Goal: Information Seeking & Learning: Learn about a topic

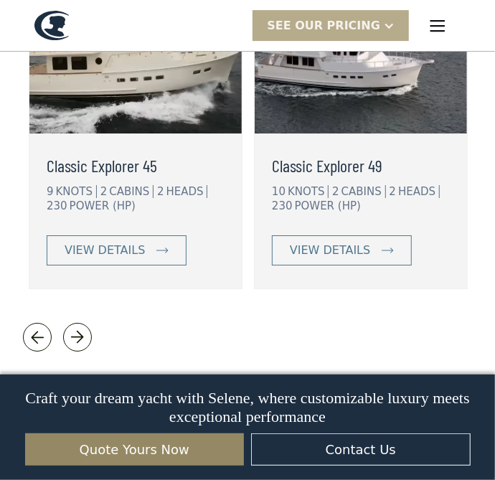
scroll to position [3253, 0]
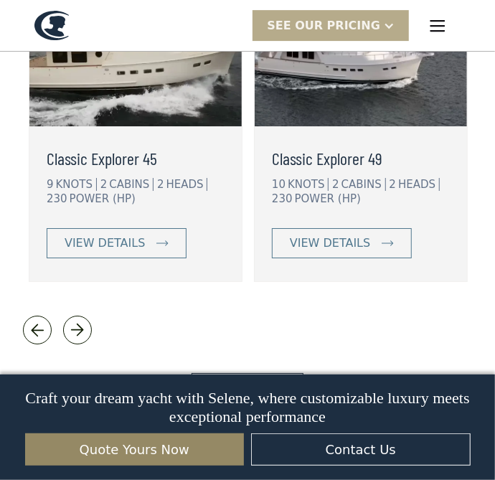
click at [83, 320] on img at bounding box center [77, 330] width 20 height 20
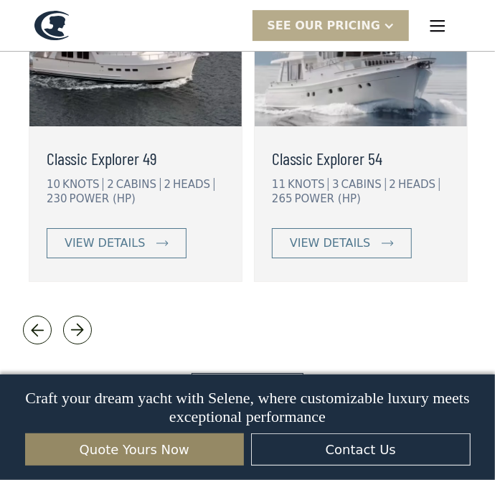
click at [83, 320] on img at bounding box center [77, 330] width 20 height 20
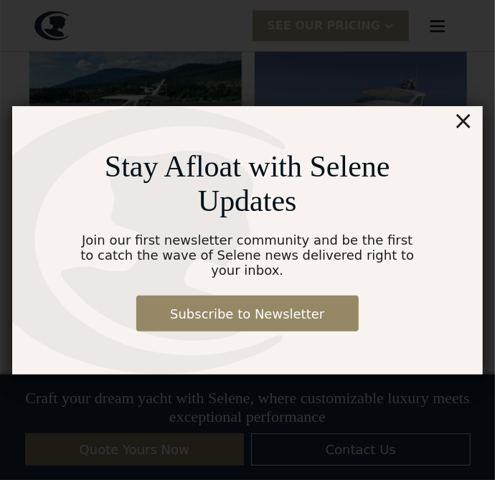
scroll to position [2618, 0]
click at [472, 118] on div "×" at bounding box center [463, 120] width 21 height 29
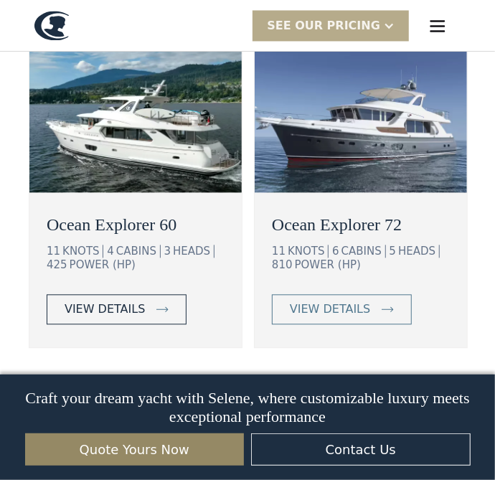
click at [133, 301] on div "view details" at bounding box center [105, 309] width 80 height 17
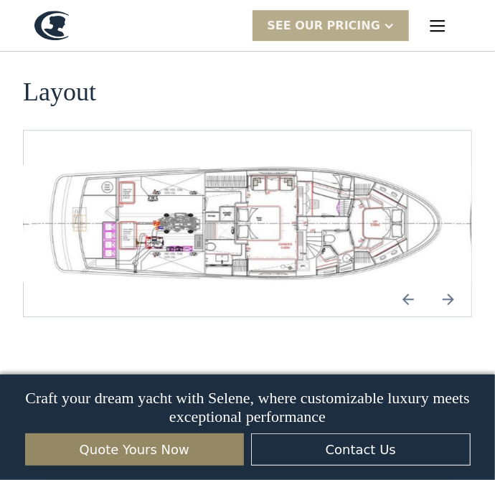
scroll to position [3065, 0]
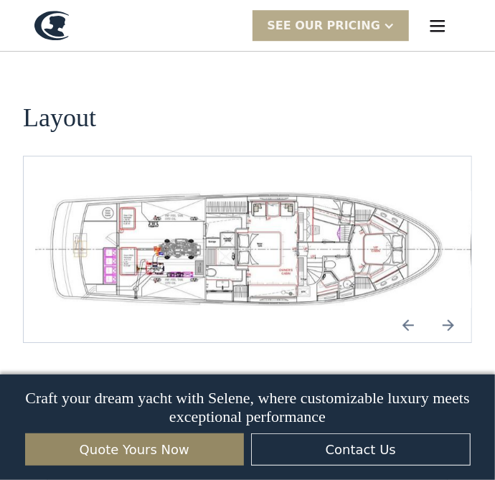
click at [271, 191] on img "open lightbox" at bounding box center [247, 249] width 425 height 117
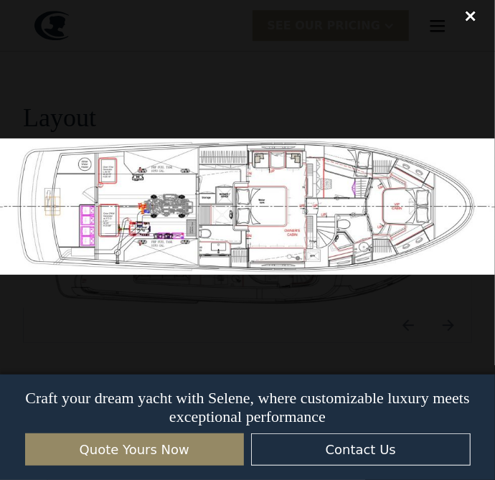
click at [473, 27] on div "close lightbox" at bounding box center [470, 16] width 49 height 32
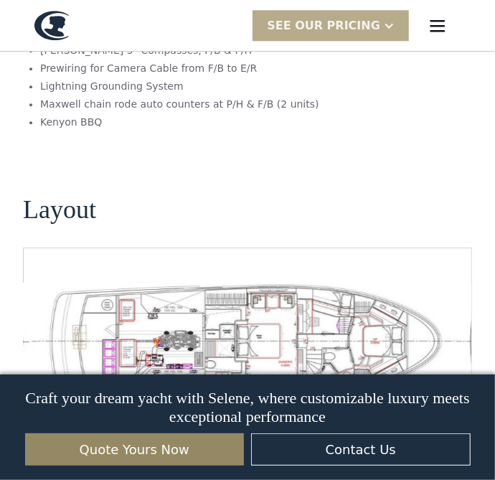
scroll to position [2967, 0]
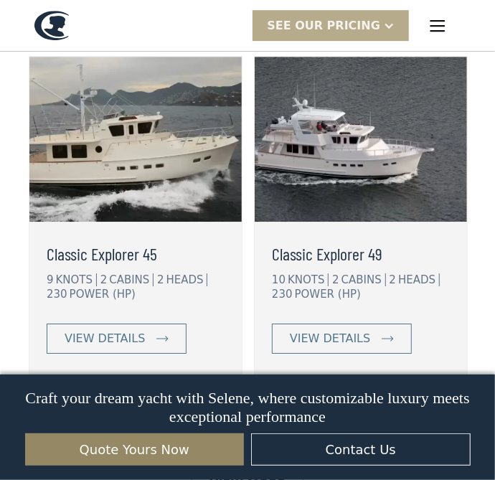
scroll to position [3158, 0]
click at [77, 416] on img at bounding box center [77, 426] width 20 height 20
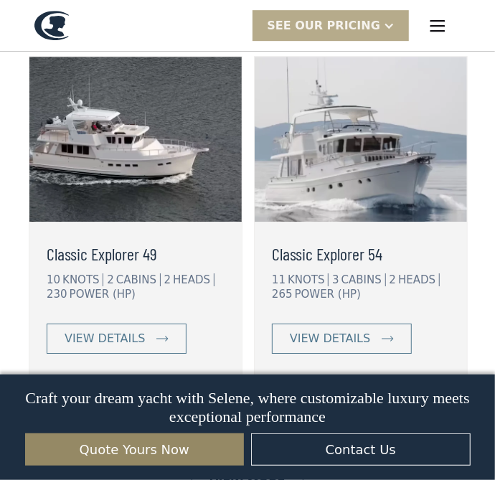
click at [89, 411] on link at bounding box center [77, 425] width 29 height 29
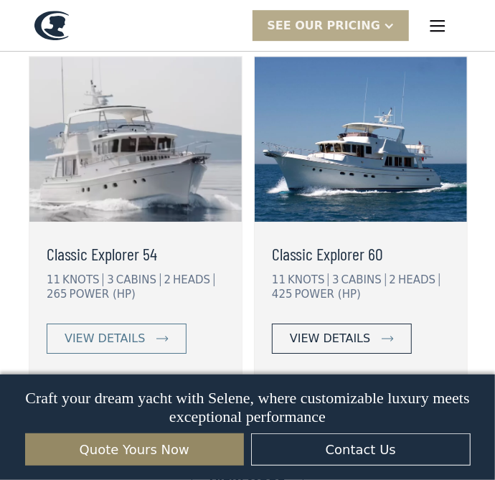
click at [368, 324] on link "view details" at bounding box center [342, 339] width 140 height 30
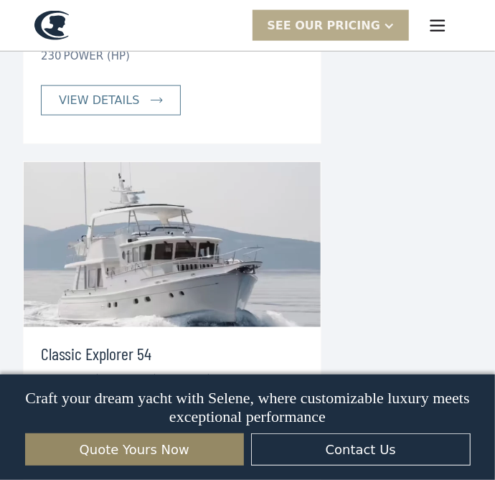
scroll to position [4034, 0]
